Goal: Book appointment/travel/reservation

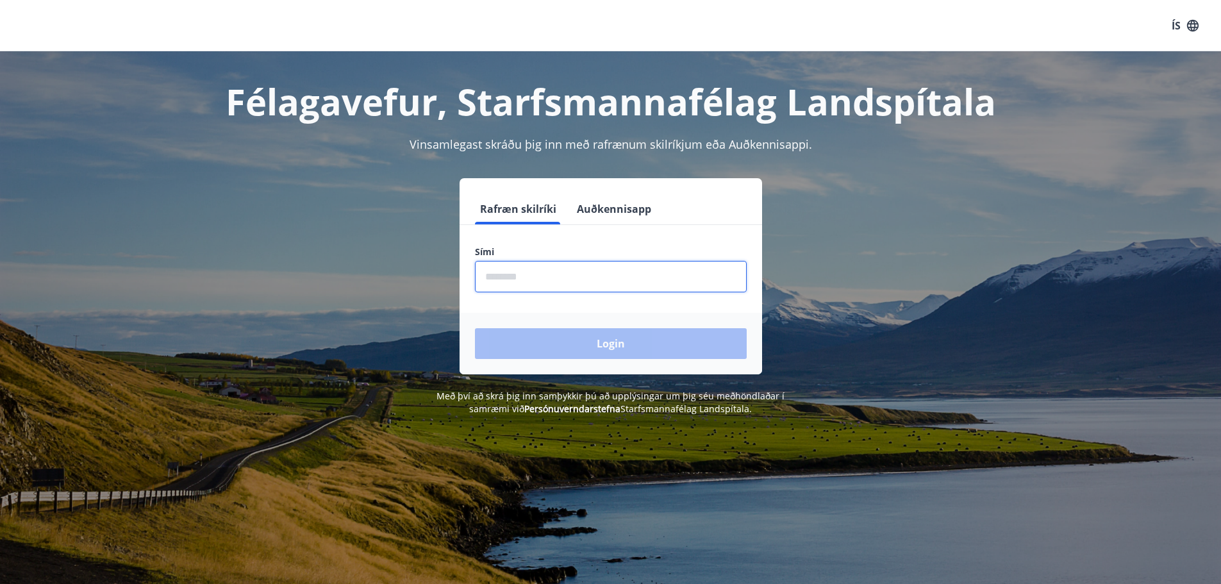
click at [528, 278] on input "phone" at bounding box center [611, 276] width 272 height 31
type input "********"
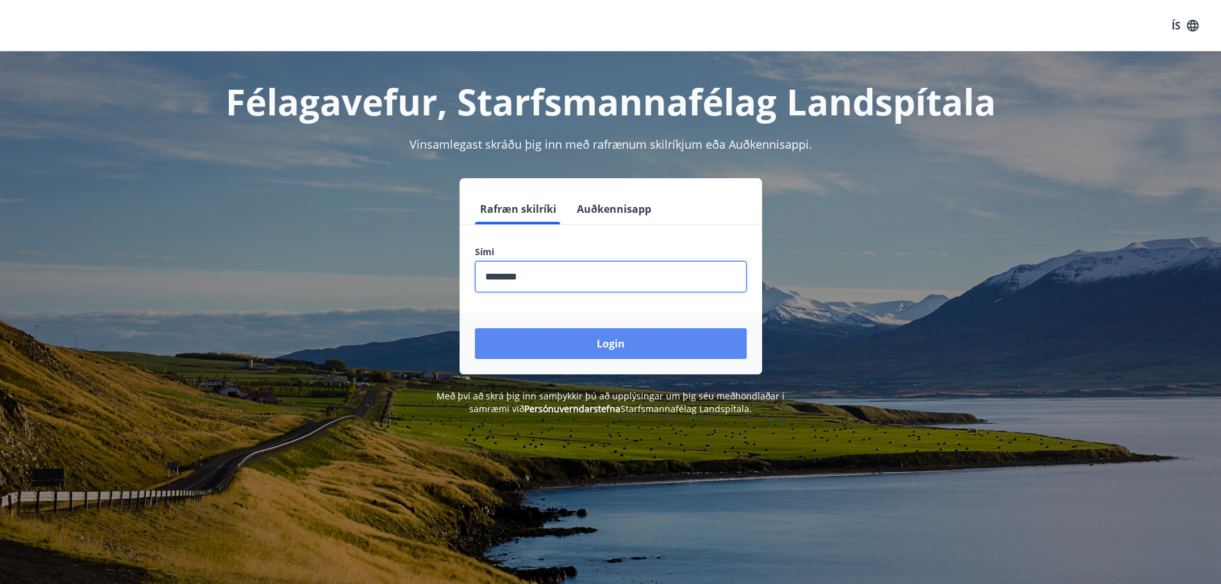
click at [604, 336] on button "Login" at bounding box center [611, 343] width 272 height 31
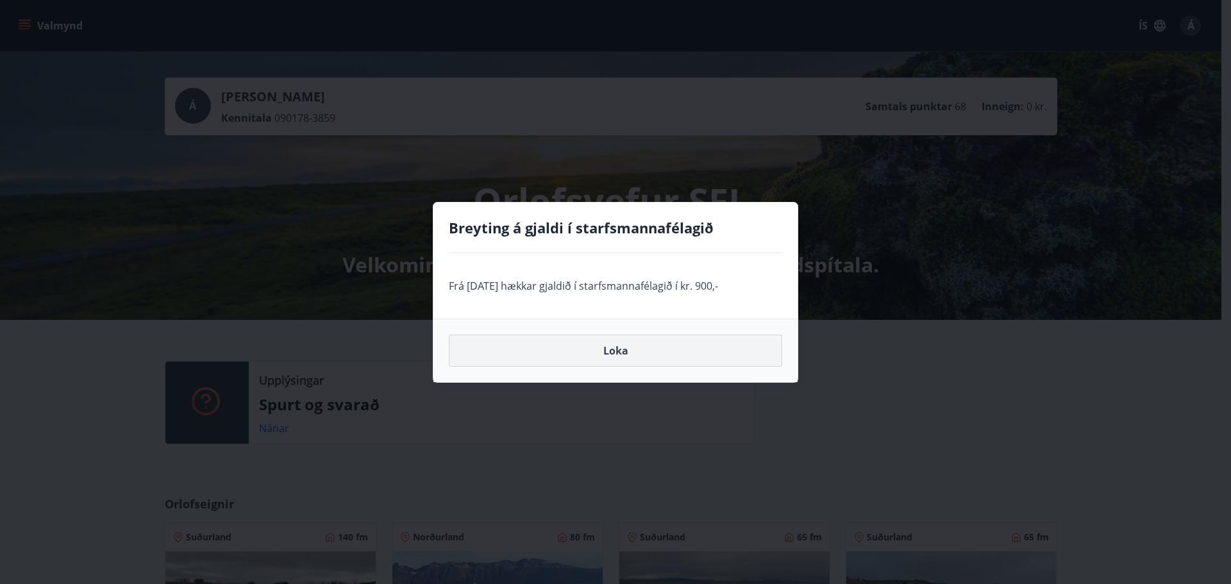
click at [626, 347] on button "Loka" at bounding box center [615, 351] width 333 height 32
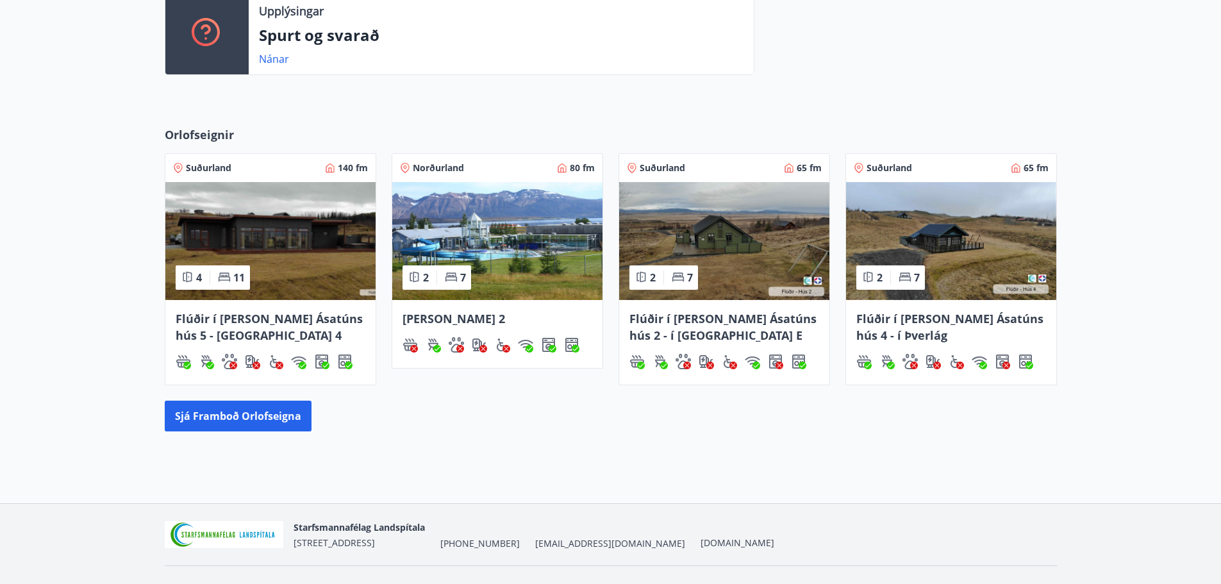
scroll to position [385, 0]
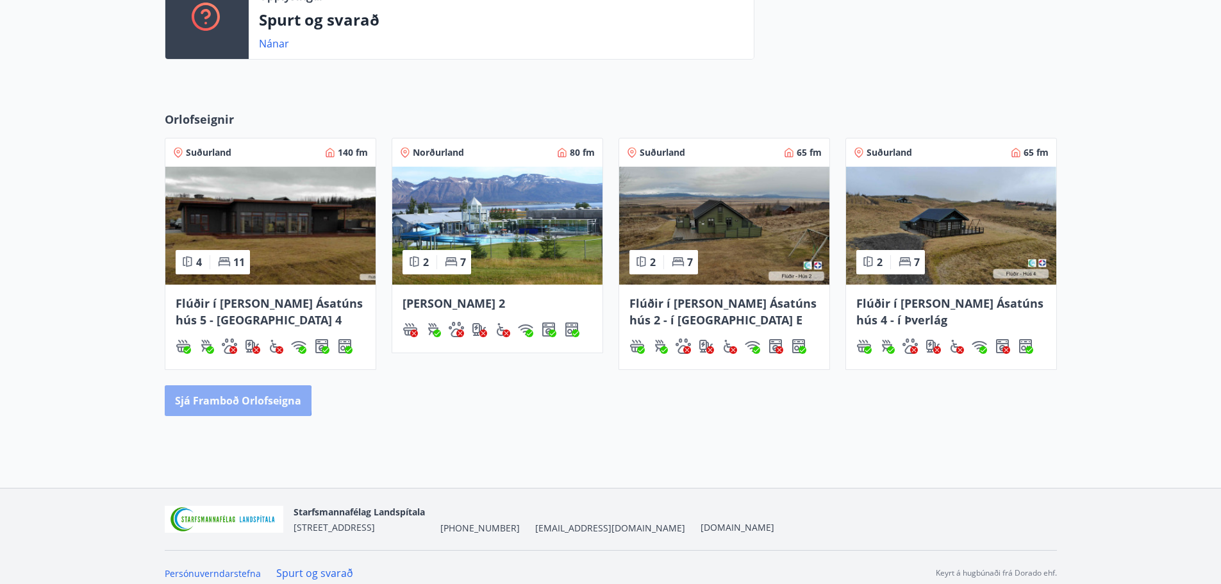
click at [229, 399] on button "Sjá framboð orlofseigna" at bounding box center [238, 400] width 147 height 31
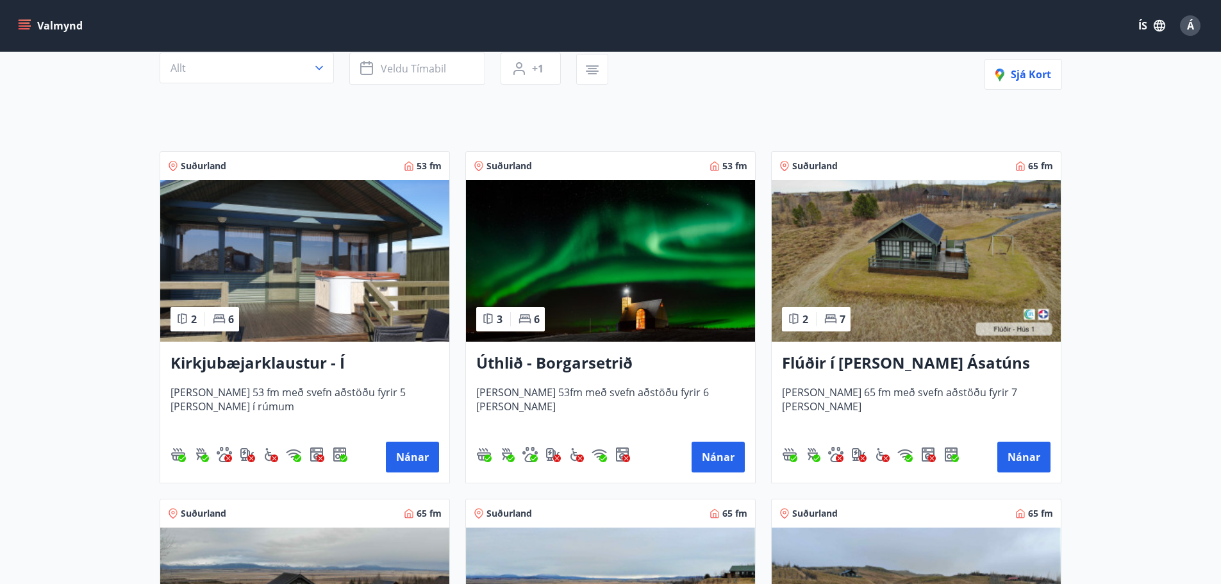
scroll to position [192, 0]
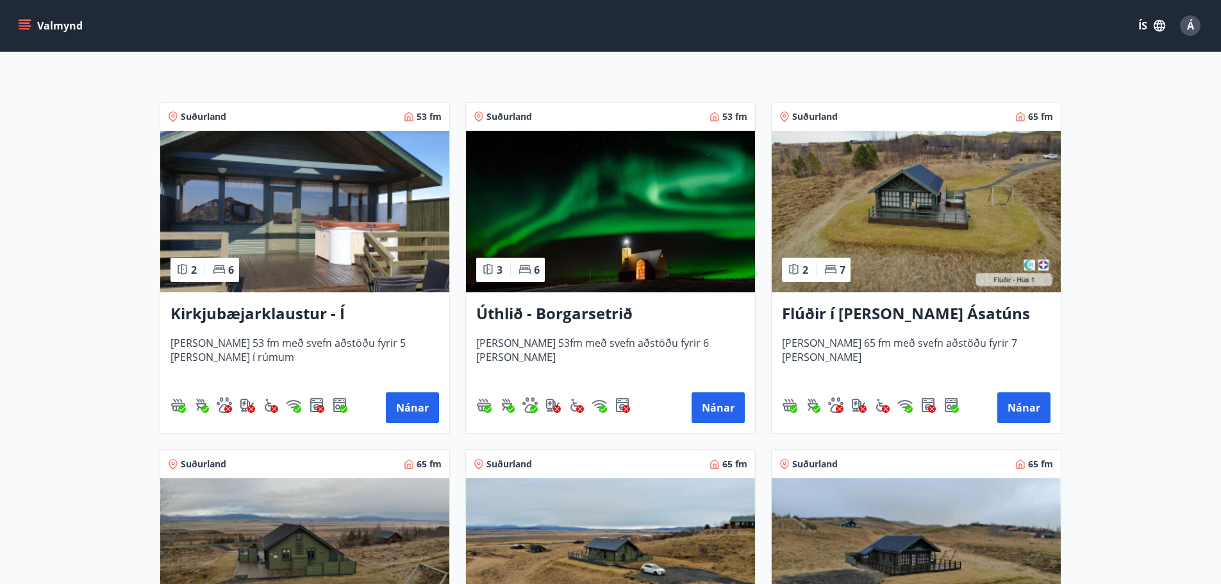
click at [283, 313] on h3 "Kirkjubæjarklaustur - Í [PERSON_NAME] Hæðargarðs" at bounding box center [305, 314] width 269 height 23
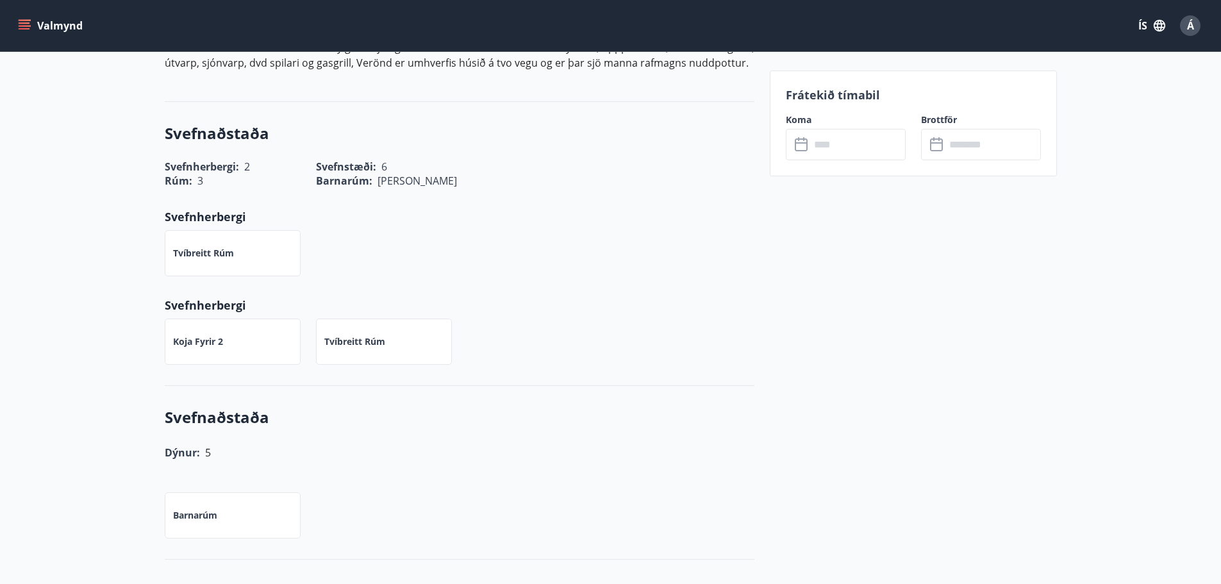
scroll to position [449, 0]
